Goal: Transaction & Acquisition: Register for event/course

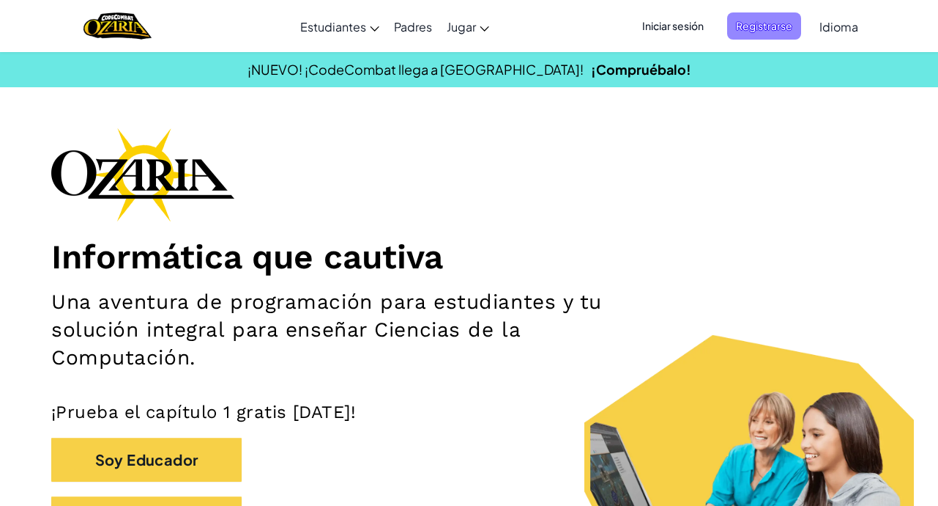
click at [753, 31] on span "Registrarse" at bounding box center [764, 25] width 74 height 27
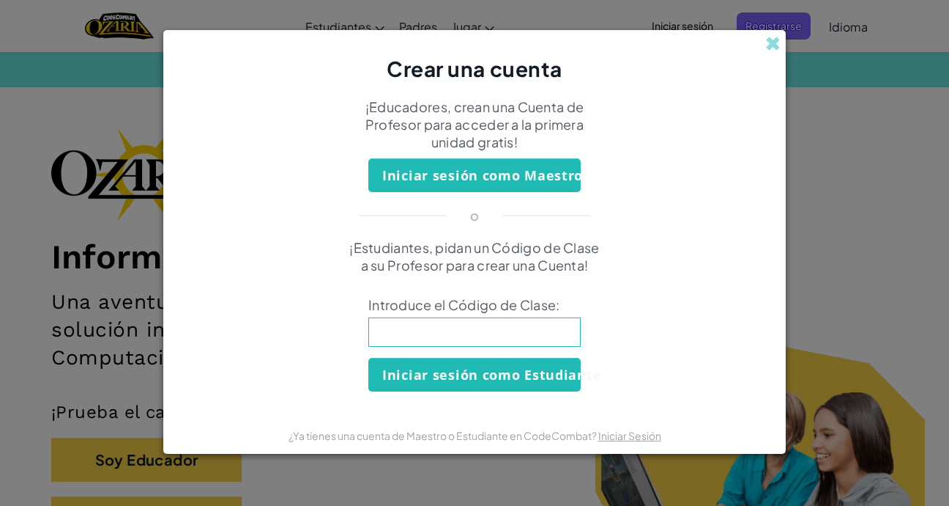
click at [432, 341] on input at bounding box center [475, 331] width 212 height 29
type input "MixFalseDark"
click at [494, 377] on button "Iniciar sesión como Estudiante" at bounding box center [475, 375] width 212 height 34
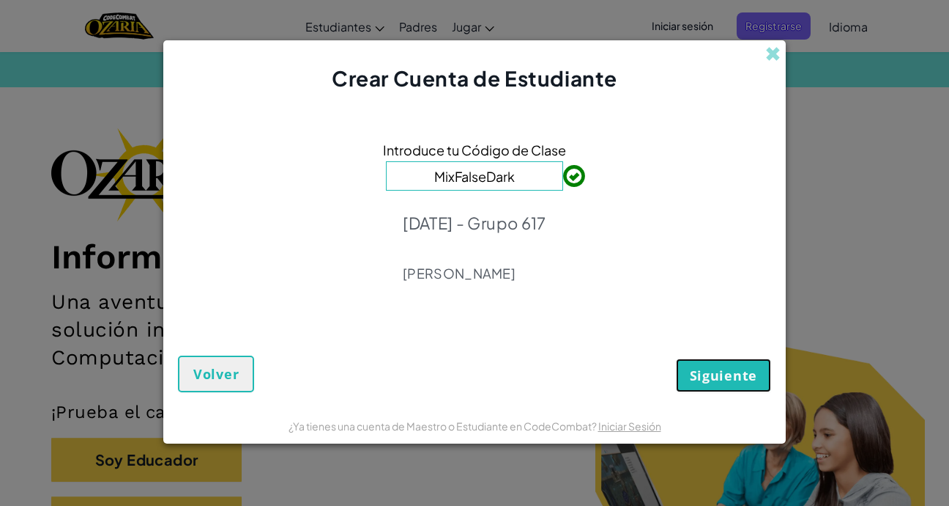
click at [712, 383] on span "Siguiente" at bounding box center [723, 375] width 67 height 18
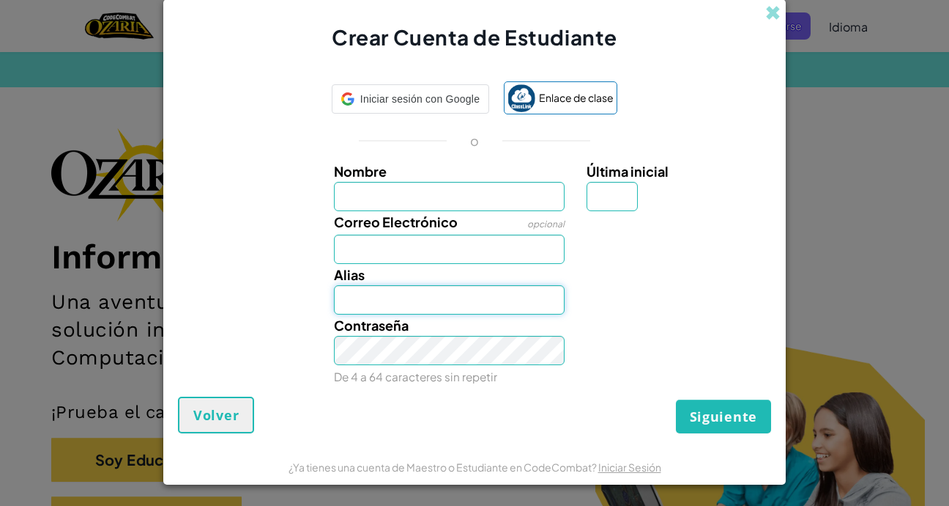
type input "[EMAIL_ADDRESS][DOMAIN_NAME]"
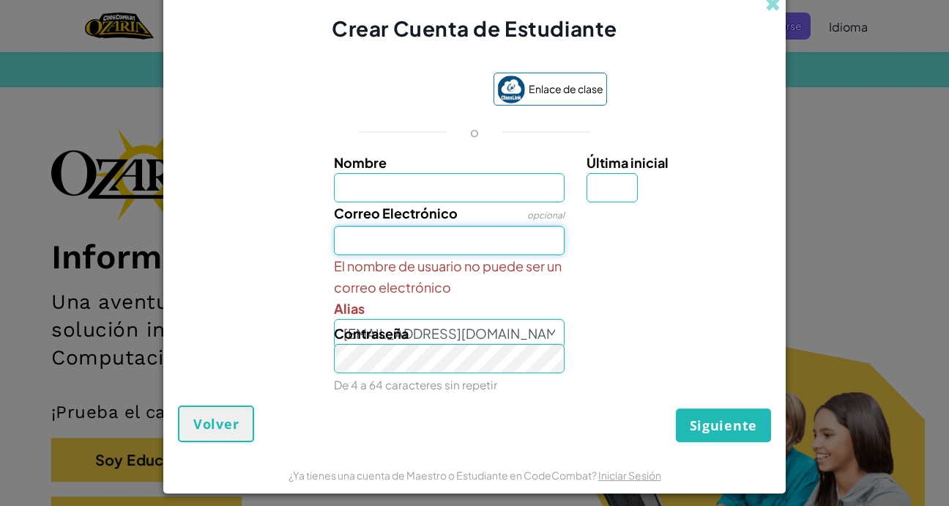
click at [436, 251] on input "Correo Electrónico" at bounding box center [450, 240] width 232 height 29
type input "[EMAIL_ADDRESS][DOMAIN_NAME]"
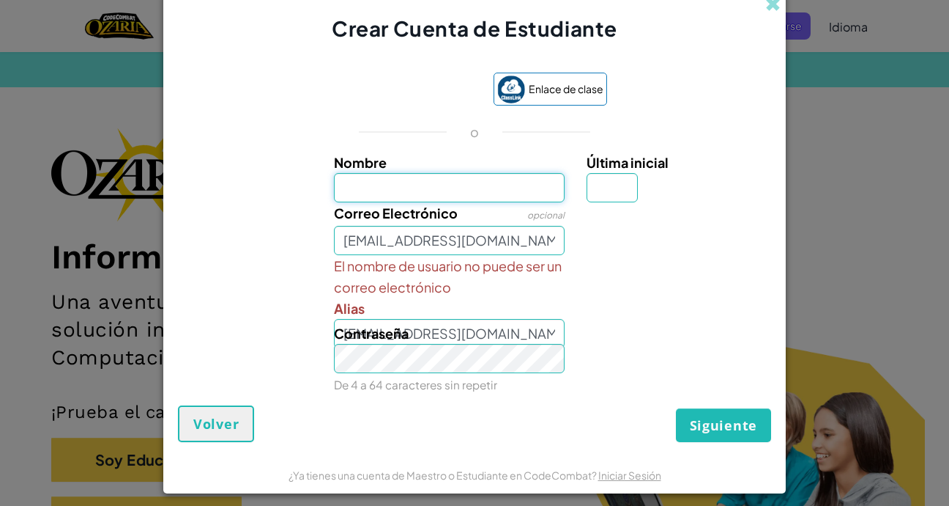
type input "[PERSON_NAME]"
type input "M"
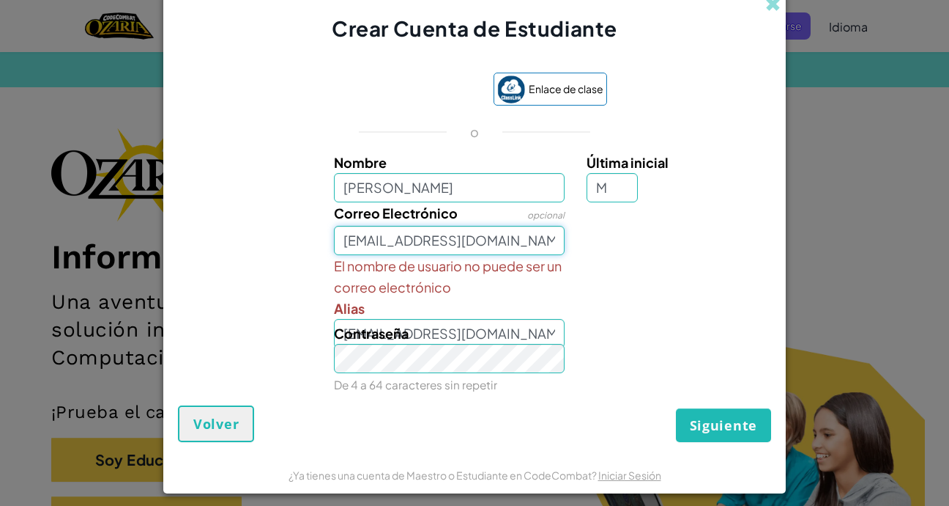
type input "DAIRAM"
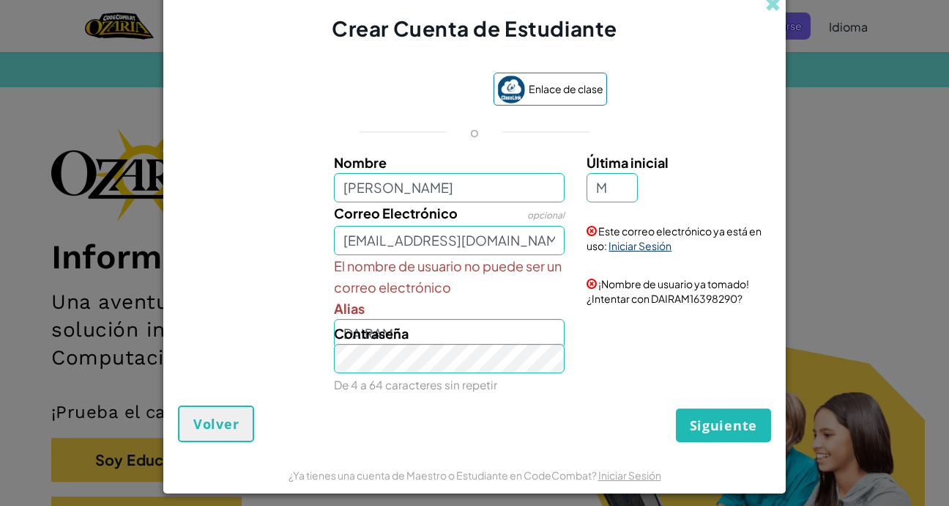
click at [637, 249] on link "Iniciar Sesión" at bounding box center [640, 245] width 63 height 13
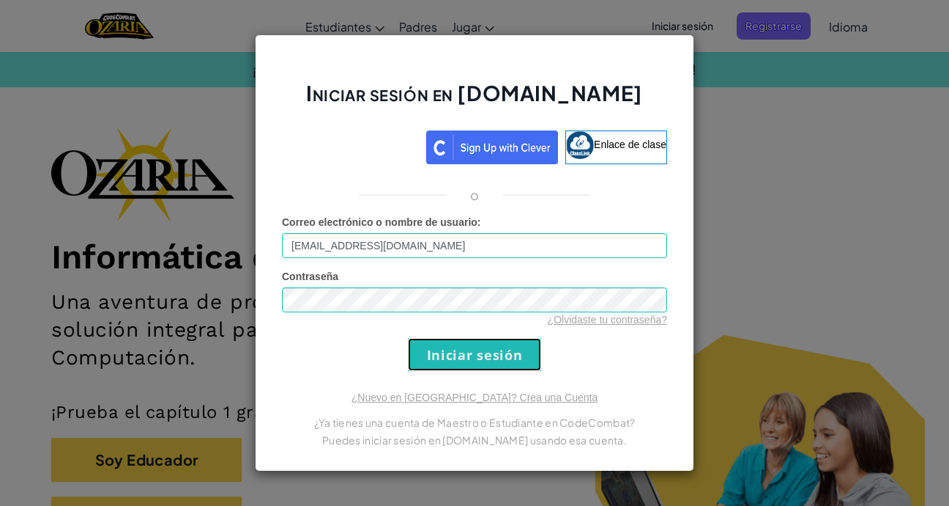
click at [483, 368] on input "Iniciar sesión" at bounding box center [474, 354] width 133 height 33
